Goal: Information Seeking & Learning: Find specific fact

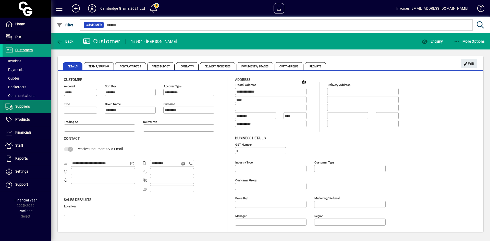
click at [25, 106] on span "Suppliers" at bounding box center [22, 106] width 15 height 4
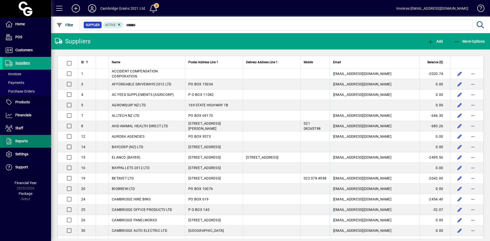
click at [24, 136] on span at bounding box center [27, 141] width 48 height 12
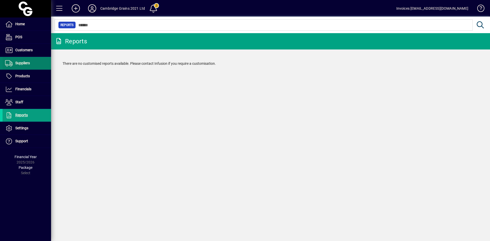
click at [22, 63] on span "Suppliers" at bounding box center [22, 63] width 15 height 4
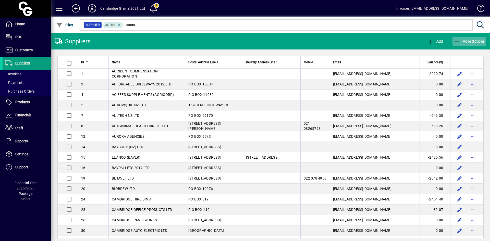
click at [456, 41] on icon "button" at bounding box center [457, 41] width 6 height 5
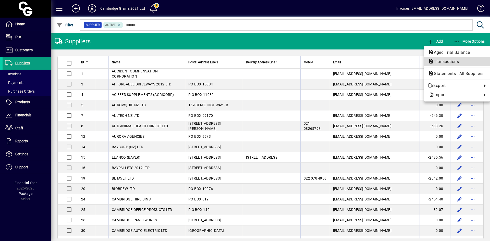
click at [446, 61] on span "Transactions" at bounding box center [444, 61] width 33 height 5
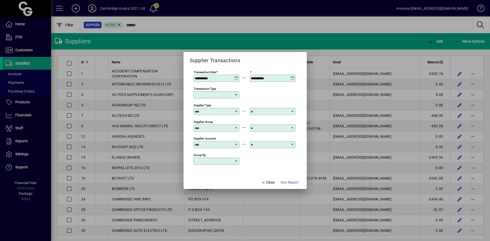
click at [236, 76] on icon at bounding box center [236, 76] width 4 height 0
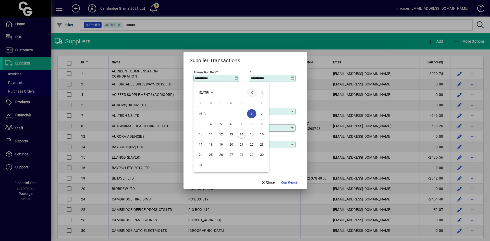
click at [252, 93] on span "Previous month" at bounding box center [252, 93] width 10 height 10
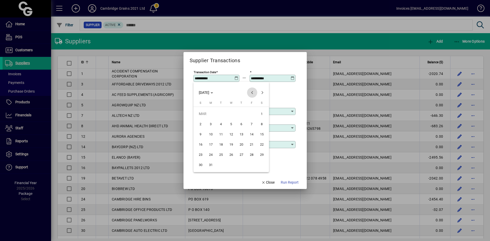
click at [252, 93] on span "Previous month" at bounding box center [252, 93] width 10 height 10
click at [230, 113] on span "1" at bounding box center [231, 113] width 9 height 9
type input "**********"
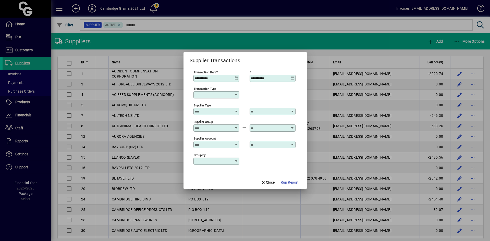
click at [293, 76] on icon at bounding box center [293, 76] width 4 height 0
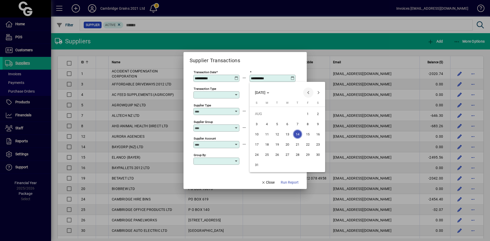
click at [306, 93] on span "Previous month" at bounding box center [308, 93] width 10 height 10
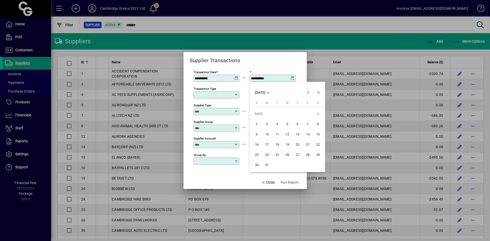
click at [268, 166] on span "31" at bounding box center [266, 164] width 9 height 9
type input "**********"
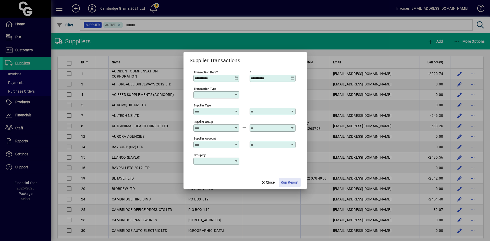
click at [285, 183] on span "Run Report" at bounding box center [290, 182] width 18 height 5
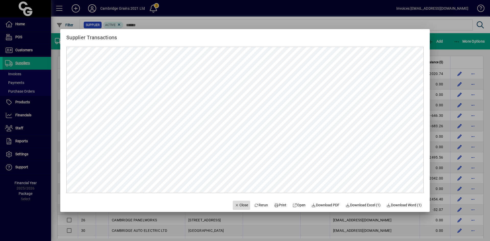
click at [235, 205] on icon "button" at bounding box center [237, 206] width 5 height 4
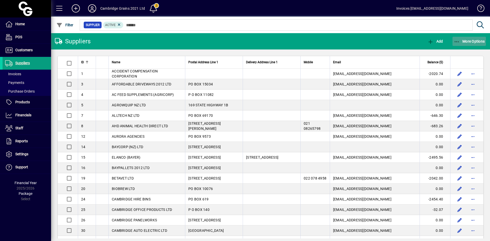
click at [463, 40] on span "More Options" at bounding box center [469, 41] width 31 height 4
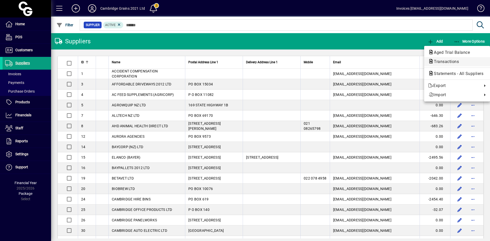
click at [447, 60] on span "Transactions" at bounding box center [444, 61] width 33 height 5
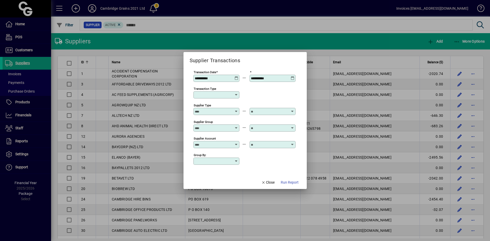
click at [236, 76] on icon at bounding box center [236, 76] width 4 height 0
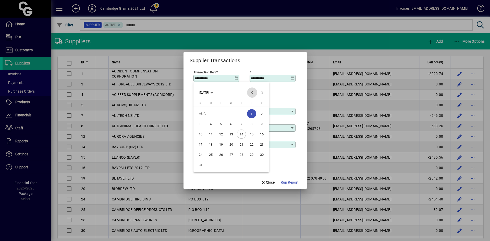
click at [252, 92] on span "Previous month" at bounding box center [252, 93] width 10 height 10
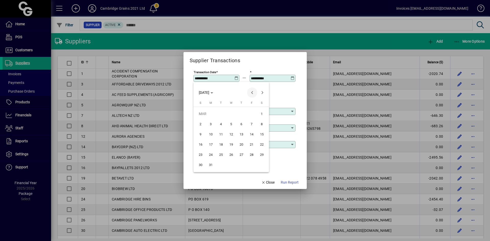
click at [252, 92] on span "Previous month" at bounding box center [252, 93] width 10 height 10
click at [233, 113] on span "1" at bounding box center [231, 113] width 9 height 9
type input "**********"
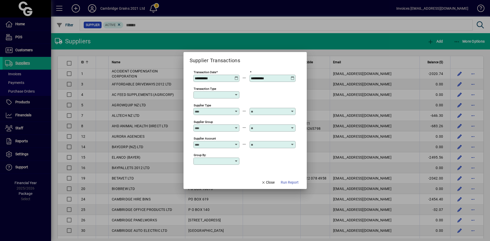
click at [293, 76] on icon at bounding box center [293, 76] width 4 height 0
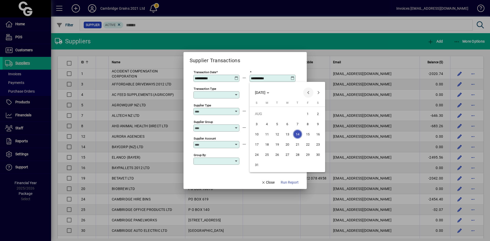
click at [309, 92] on span "Previous month" at bounding box center [308, 93] width 10 height 10
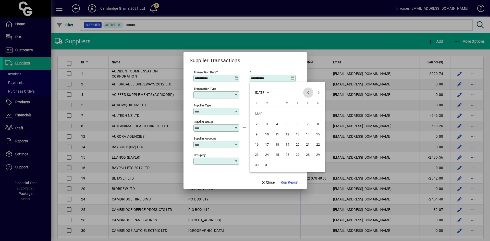
click at [309, 92] on span "Previous month" at bounding box center [308, 93] width 10 height 10
click at [320, 91] on span "Next month" at bounding box center [318, 93] width 10 height 10
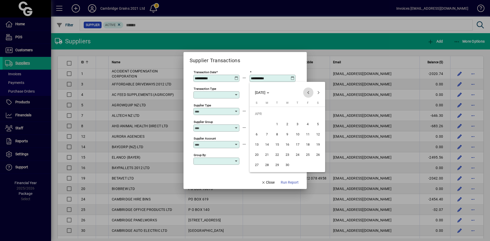
click at [308, 92] on span "Previous month" at bounding box center [308, 93] width 10 height 10
click at [267, 165] on span "31" at bounding box center [266, 164] width 9 height 9
type input "**********"
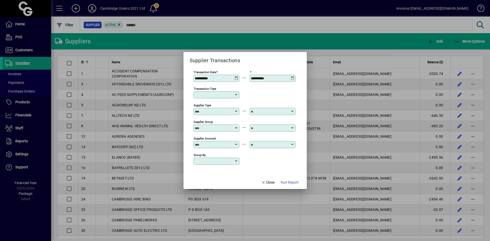
click at [224, 143] on input "Supplier Account" at bounding box center [213, 145] width 37 height 4
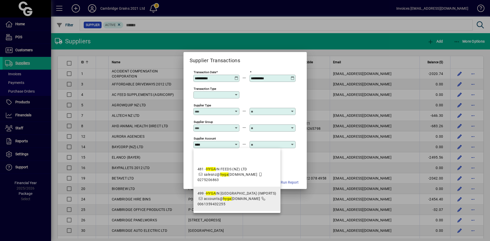
click at [227, 195] on div "499 - HYGA IN [GEOGRAPHIC_DATA] (IMPORTS)" at bounding box center [236, 193] width 79 height 5
type input "**********"
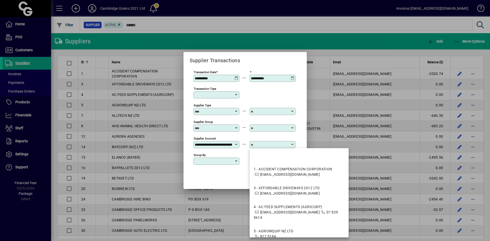
click at [260, 144] on input "text" at bounding box center [269, 145] width 37 height 4
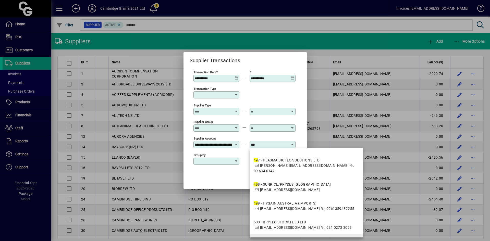
scroll to position [638, 0]
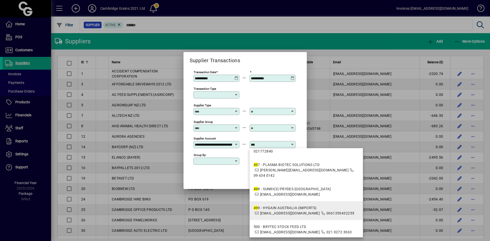
click at [286, 206] on span "49 9 - HYGAIN AUSTRALIA (IMPORTS) [EMAIL_ADDRESS][DOMAIN_NAME] 0061359432255" at bounding box center [304, 210] width 101 height 11
type input "**********"
click at [286, 206] on div at bounding box center [245, 120] width 490 height 241
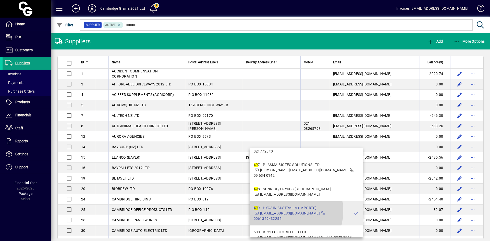
scroll to position [0, 0]
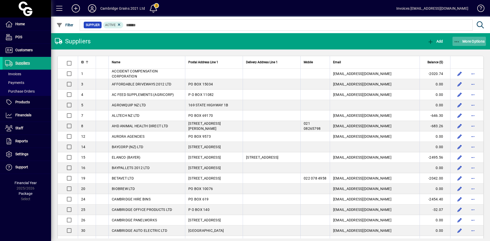
click at [467, 41] on span "More Options" at bounding box center [469, 41] width 31 height 4
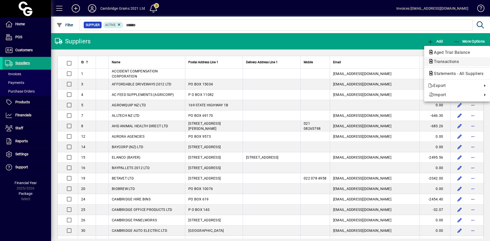
click at [454, 59] on span "Transactions" at bounding box center [457, 62] width 58 height 6
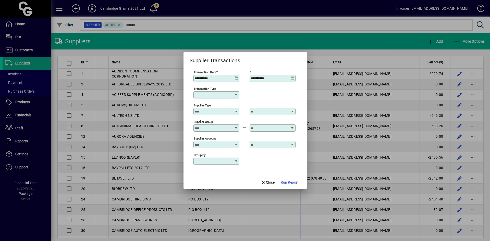
click at [236, 76] on icon at bounding box center [236, 76] width 4 height 0
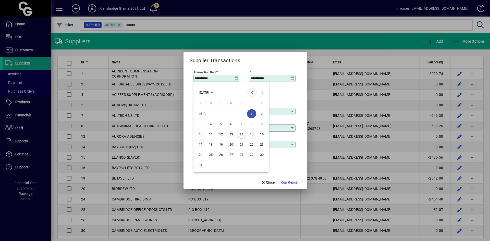
click at [252, 93] on span "Previous month" at bounding box center [252, 93] width 10 height 10
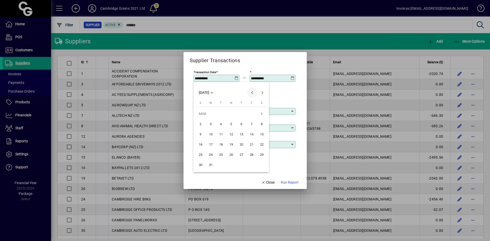
click at [252, 93] on span "Previous month" at bounding box center [252, 93] width 10 height 10
click at [230, 113] on span "1" at bounding box center [231, 113] width 9 height 9
type input "**********"
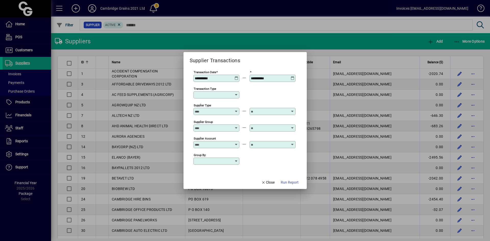
click at [293, 76] on icon at bounding box center [293, 76] width 4 height 0
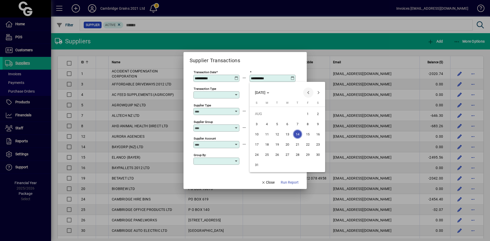
click at [307, 92] on span "Previous month" at bounding box center [308, 93] width 10 height 10
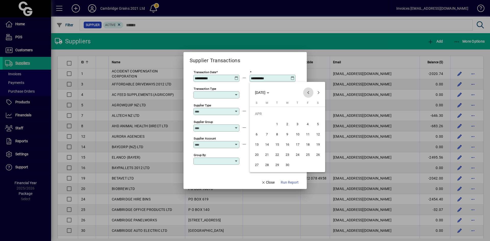
click at [307, 92] on span "Previous month" at bounding box center [308, 93] width 10 height 10
click at [317, 93] on span "Next month" at bounding box center [318, 93] width 10 height 10
click at [269, 165] on span "31" at bounding box center [266, 164] width 9 height 9
type input "**********"
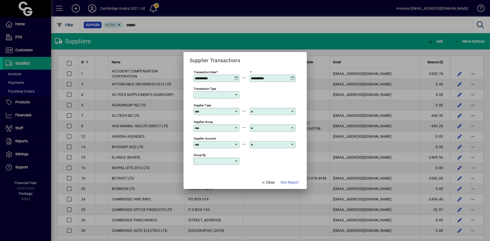
click at [217, 144] on input "Supplier Account" at bounding box center [213, 145] width 37 height 4
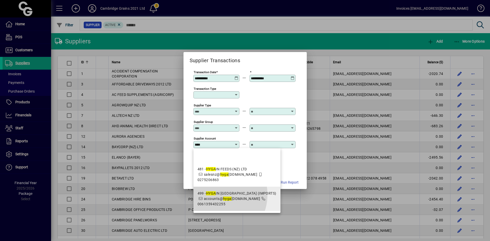
click at [216, 195] on em "HYGA" at bounding box center [211, 193] width 10 height 4
type input "**********"
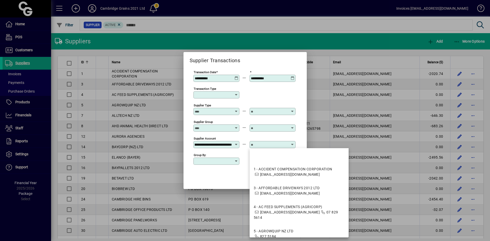
click at [259, 145] on input "text" at bounding box center [269, 145] width 37 height 4
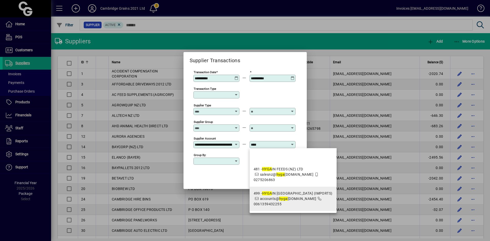
click at [278, 196] on span "499 - HYGA IN [GEOGRAPHIC_DATA] (IMPORTS) accounts@ hyga [DOMAIN_NAME] 00613594…" at bounding box center [293, 199] width 79 height 16
type input "**********"
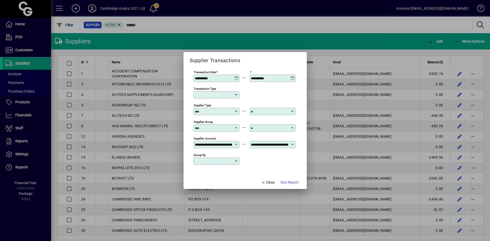
scroll to position [0, 25]
click at [290, 183] on span "Run Report" at bounding box center [290, 182] width 18 height 5
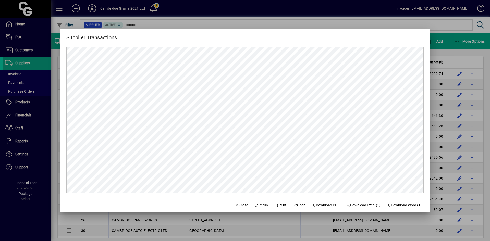
scroll to position [0, 0]
click at [235, 204] on span "Close" at bounding box center [241, 205] width 13 height 5
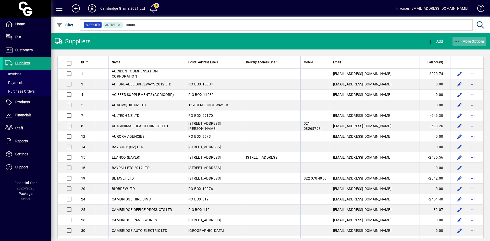
click at [464, 41] on span "More Options" at bounding box center [469, 41] width 31 height 4
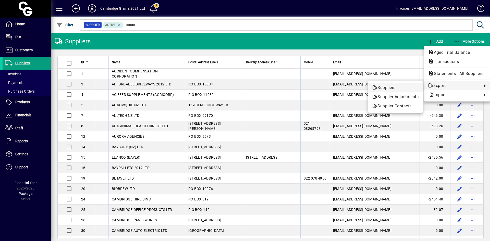
click at [385, 86] on span "Suppliers" at bounding box center [395, 88] width 46 height 6
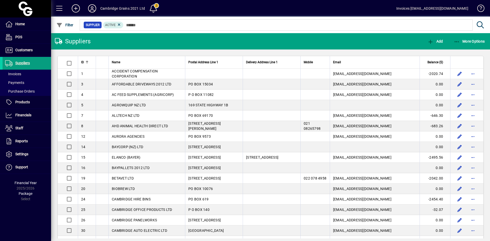
click at [337, 40] on mat-toolbar-row "Suppliers Add More Options" at bounding box center [270, 41] width 439 height 16
click at [468, 41] on span "More Options" at bounding box center [469, 41] width 31 height 4
click at [465, 39] on span "button" at bounding box center [469, 41] width 34 height 12
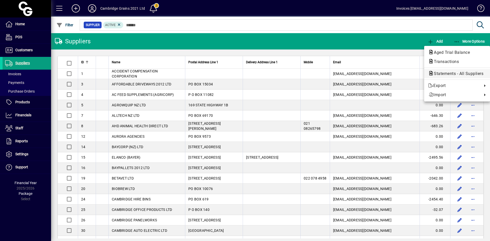
click at [444, 74] on span "Statements - All Suppliers" at bounding box center [457, 73] width 58 height 5
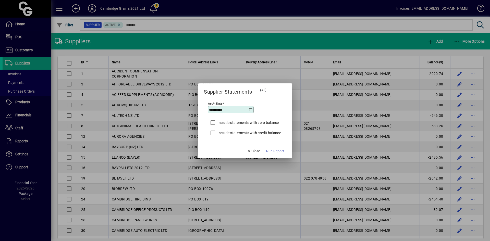
click at [251, 109] on icon at bounding box center [251, 110] width 4 height 4
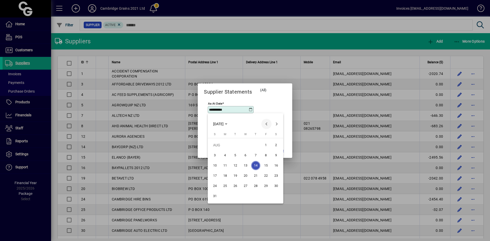
click at [267, 123] on span "Previous month" at bounding box center [266, 124] width 10 height 10
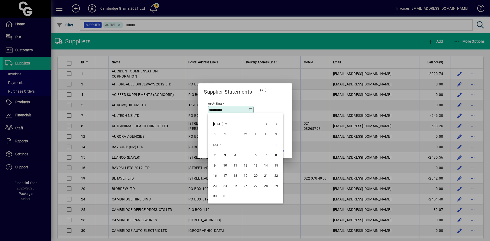
click at [224, 194] on span "31" at bounding box center [224, 196] width 9 height 9
type input "**********"
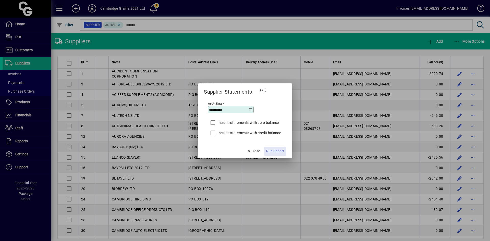
click at [272, 149] on span "Run Report" at bounding box center [275, 150] width 18 height 5
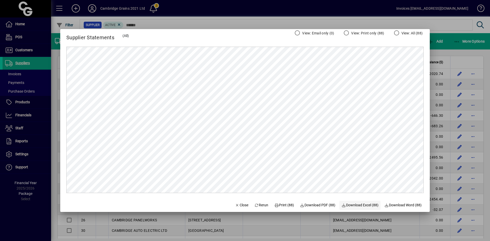
click at [362, 204] on span "Download Excel (88)" at bounding box center [359, 205] width 37 height 5
click at [314, 206] on span "Download PDF (88)" at bounding box center [317, 205] width 35 height 5
click at [23, 49] on div at bounding box center [245, 120] width 490 height 241
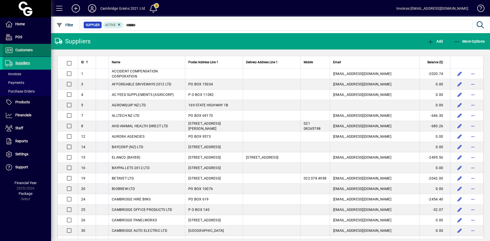
click at [23, 49] on span "Customers" at bounding box center [23, 50] width 17 height 4
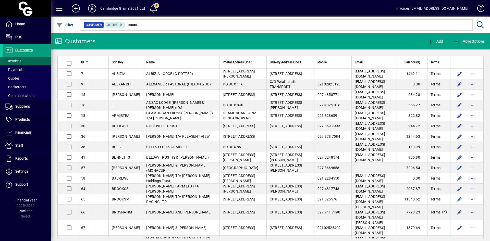
click at [17, 60] on span "Invoices" at bounding box center [13, 61] width 16 height 4
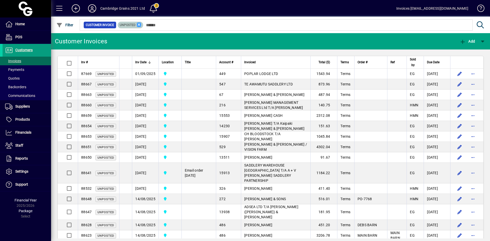
click at [139, 24] on icon at bounding box center [139, 24] width 5 height 5
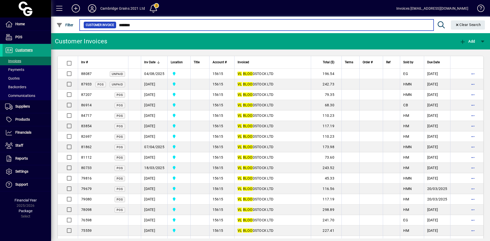
type input "*******"
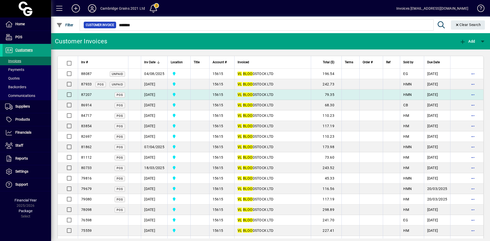
click at [86, 94] on span "87207" at bounding box center [86, 95] width 10 height 4
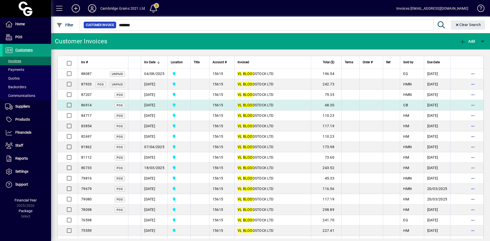
click at [84, 104] on span "86914" at bounding box center [86, 105] width 10 height 4
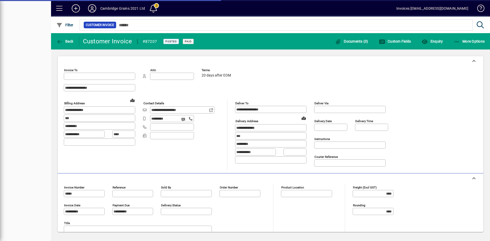
type input "**********"
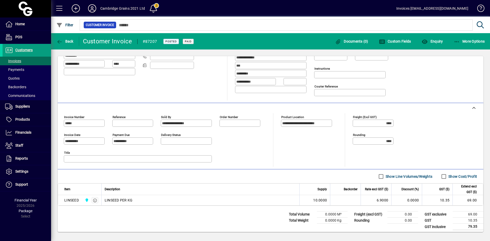
scroll to position [73, 0]
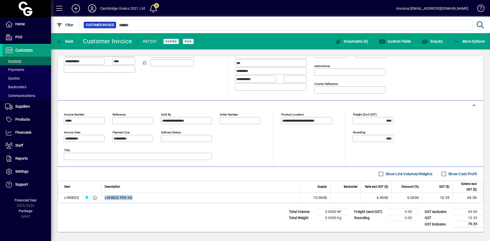
drag, startPoint x: 135, startPoint y: 197, endPoint x: 102, endPoint y: 198, distance: 32.7
click at [102, 198] on td "LINSEED PER KG" at bounding box center [200, 198] width 198 height 10
copy span "LINSEED PER KG"
click at [140, 197] on div "LINSEED PER KG" at bounding box center [201, 197] width 192 height 5
drag, startPoint x: 140, startPoint y: 197, endPoint x: 104, endPoint y: 198, distance: 36.2
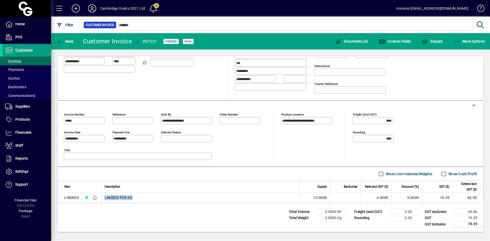
click at [104, 198] on td "LINSEED PER KG" at bounding box center [200, 198] width 198 height 10
copy span "LINSEED PER KG"
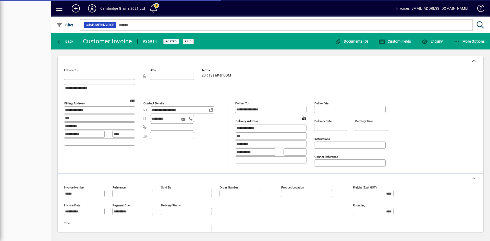
type input "**********"
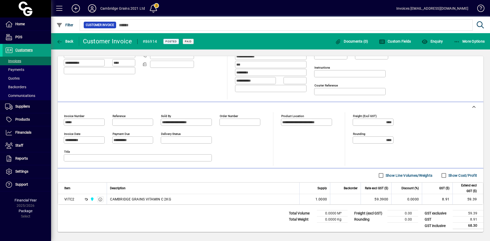
scroll to position [73, 0]
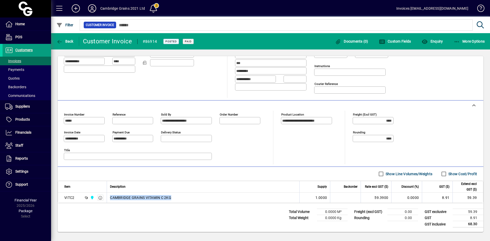
drag, startPoint x: 179, startPoint y: 197, endPoint x: 108, endPoint y: 199, distance: 70.7
click at [108, 199] on td "CAMBRIDGE GRAINS VITAMIN C 2KG" at bounding box center [203, 198] width 193 height 10
copy span "CAMBRIDGE GRAINS VITAMIN C 2KG"
